Goal: Task Accomplishment & Management: Complete application form

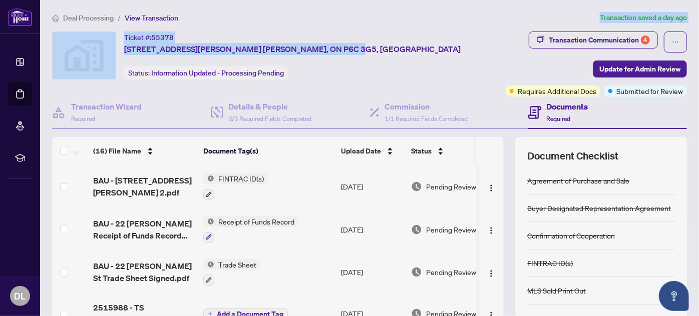
click at [425, 10] on main "Deal Processing / View Transaction Transaction saved a day ago Ticket #: [GEOGR…" at bounding box center [369, 158] width 659 height 316
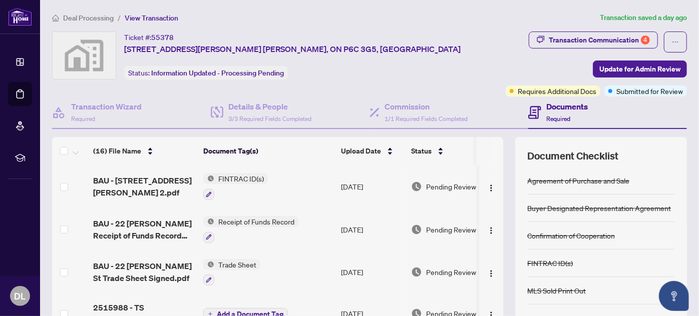
click at [532, 77] on div "Transaction Communication 4 Update for Admin Review Requires Additional Docs Su…" at bounding box center [596, 64] width 181 height 65
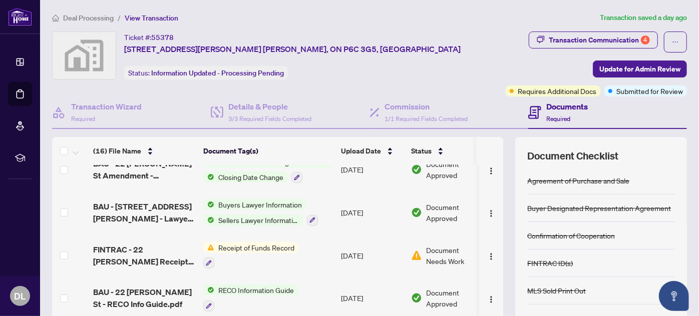
scroll to position [318, 0]
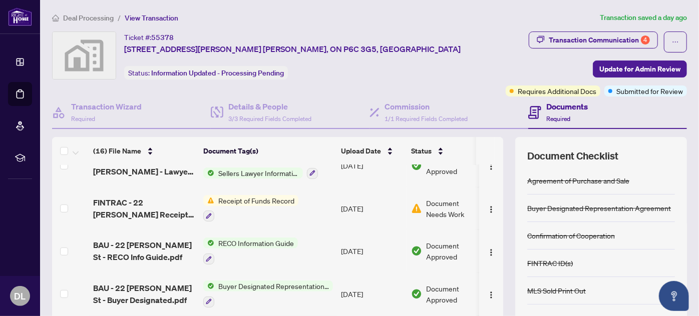
click at [259, 201] on span "Receipt of Funds Record" at bounding box center [256, 200] width 84 height 11
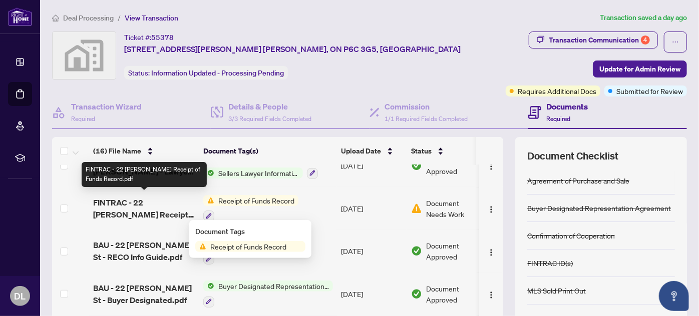
click at [115, 199] on span "FINTRAC - 22 [PERSON_NAME] Receipt of Funds Record.pdf" at bounding box center [144, 209] width 102 height 24
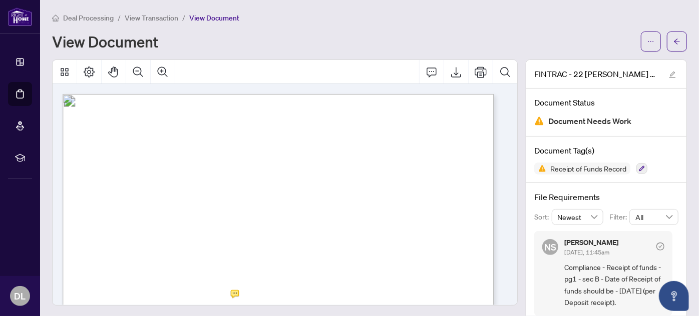
click at [147, 14] on span "View Transaction" at bounding box center [152, 18] width 54 height 9
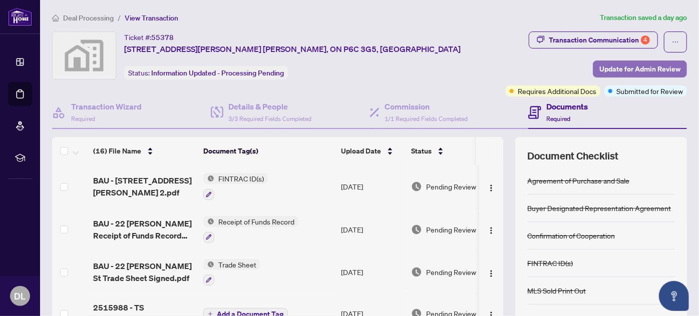
click at [626, 67] on span "Update for Admin Review" at bounding box center [639, 69] width 81 height 16
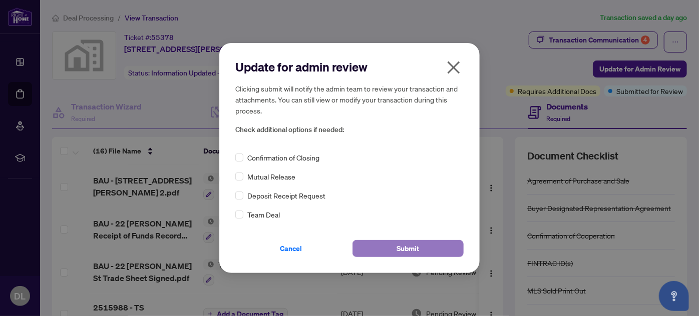
click at [419, 248] on span "Submit" at bounding box center [408, 249] width 23 height 16
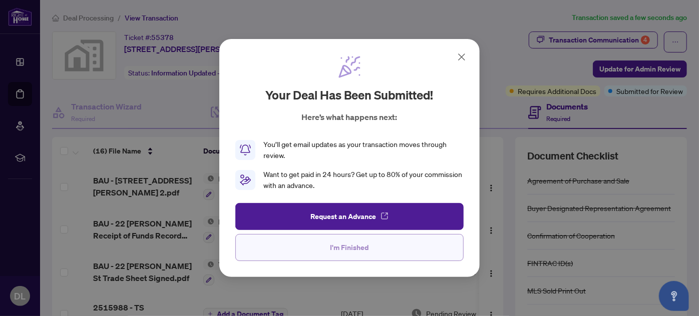
click at [367, 251] on span "I'm Finished" at bounding box center [349, 248] width 39 height 16
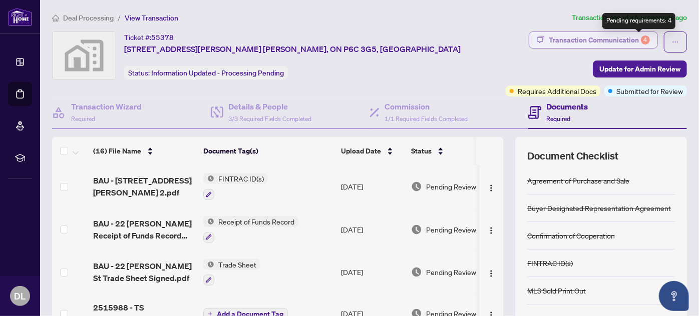
click at [641, 41] on div "4" at bounding box center [645, 40] width 9 height 9
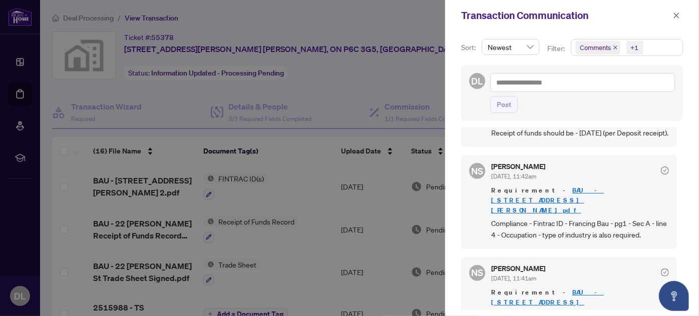
scroll to position [1, 0]
